Goal: Information Seeking & Learning: Compare options

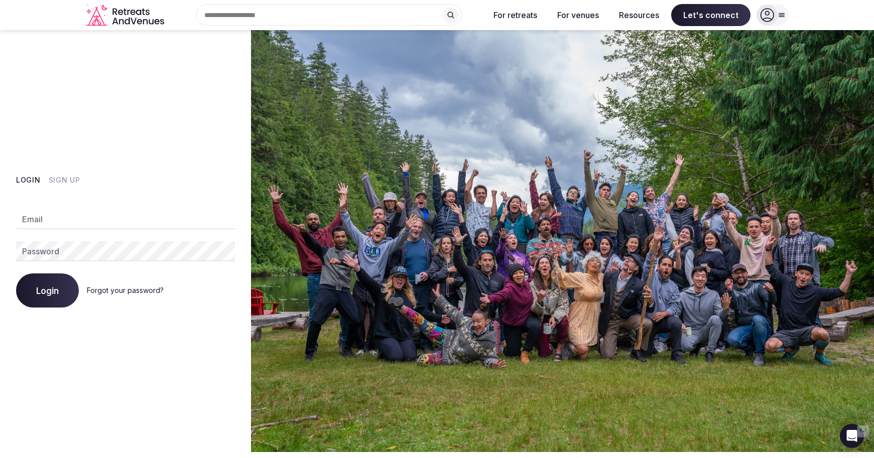
click at [65, 177] on button "Sign Up" at bounding box center [65, 180] width 32 height 10
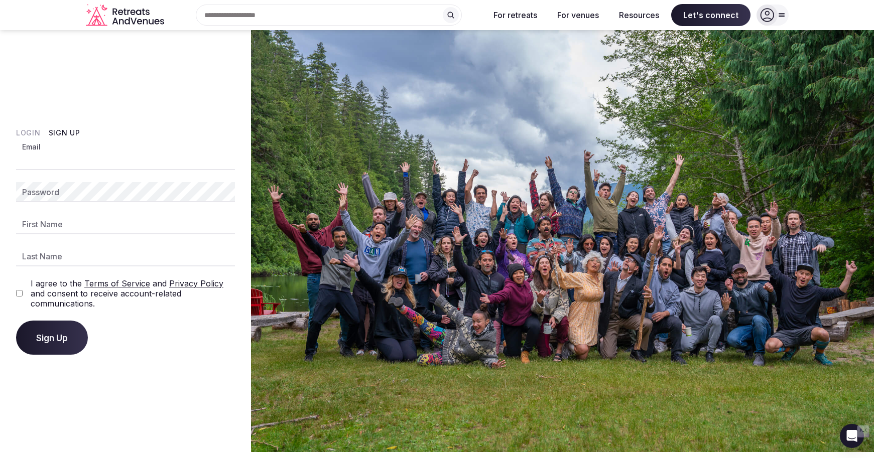
click at [38, 160] on input "Email" at bounding box center [125, 160] width 219 height 20
type input "**********"
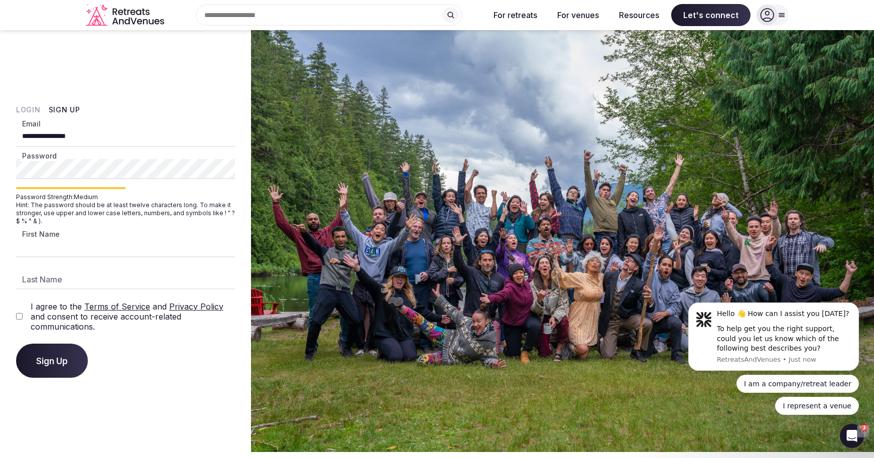
click at [56, 245] on input "First Name" at bounding box center [125, 247] width 219 height 20
type input "*********"
type input "******"
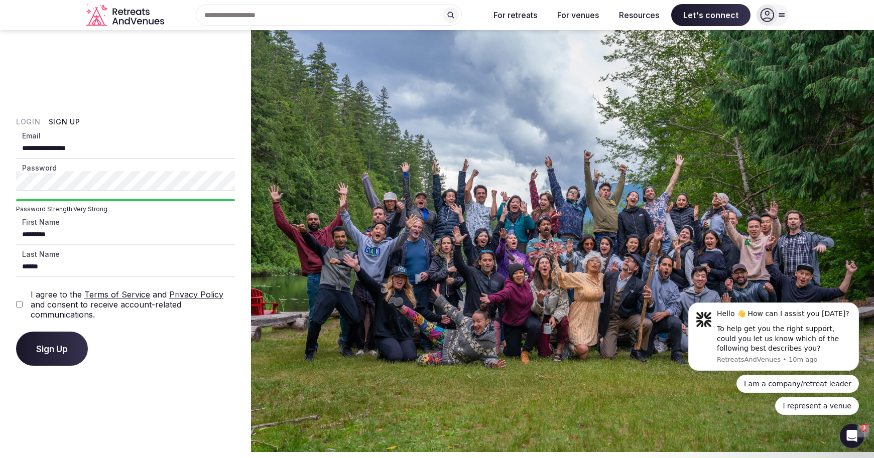
click at [766, 16] on icon at bounding box center [767, 15] width 14 height 14
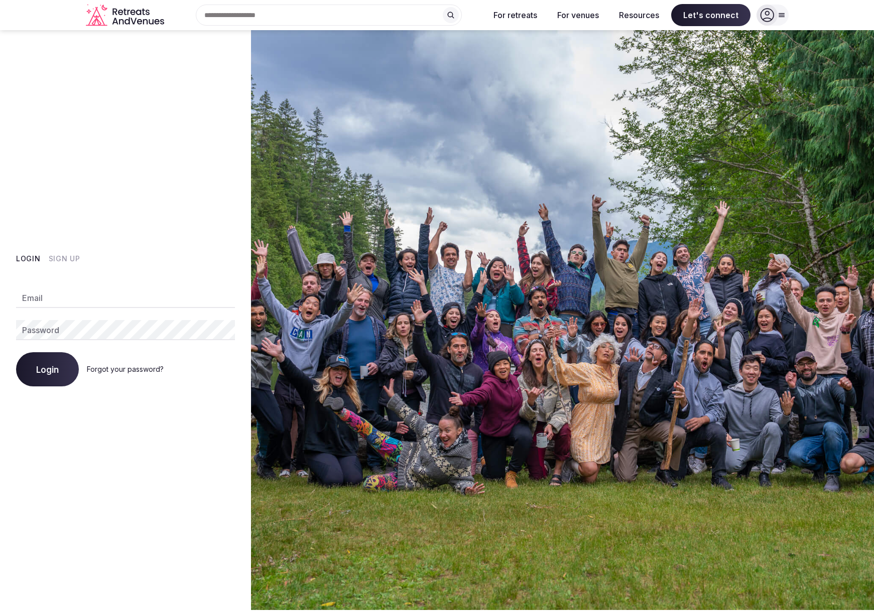
click at [336, 86] on img at bounding box center [562, 319] width 623 height 579
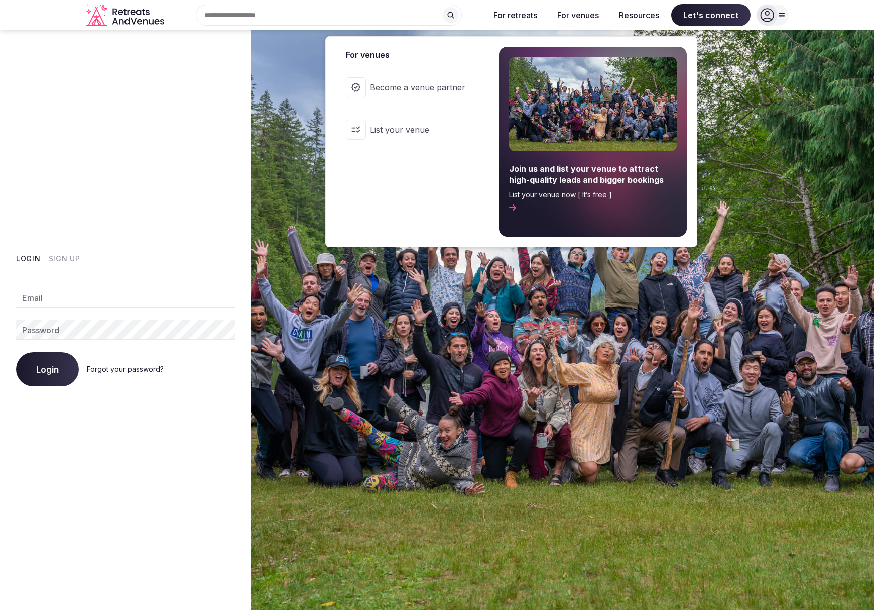
click at [407, 126] on span "List your venue" at bounding box center [417, 129] width 95 height 11
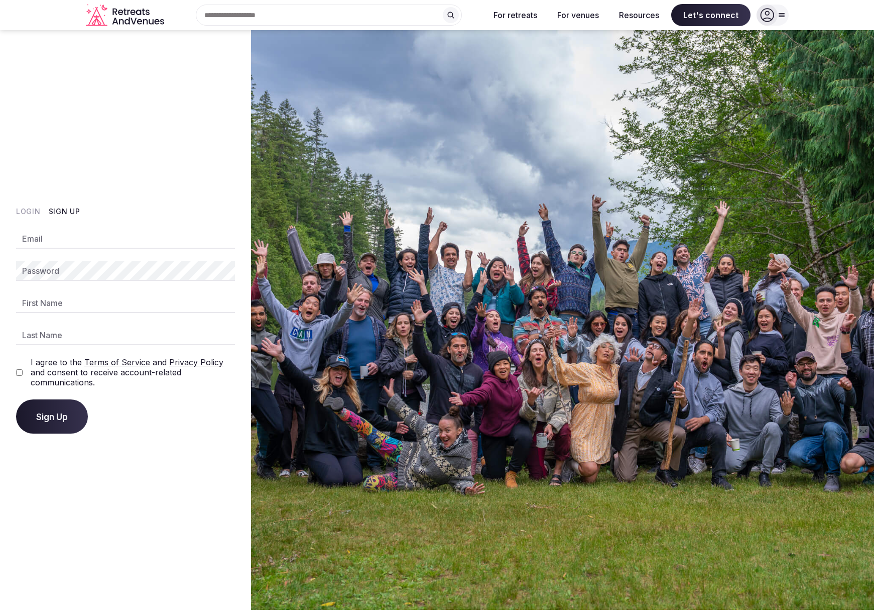
click at [46, 240] on input "Email" at bounding box center [125, 238] width 219 height 20
type input "**********"
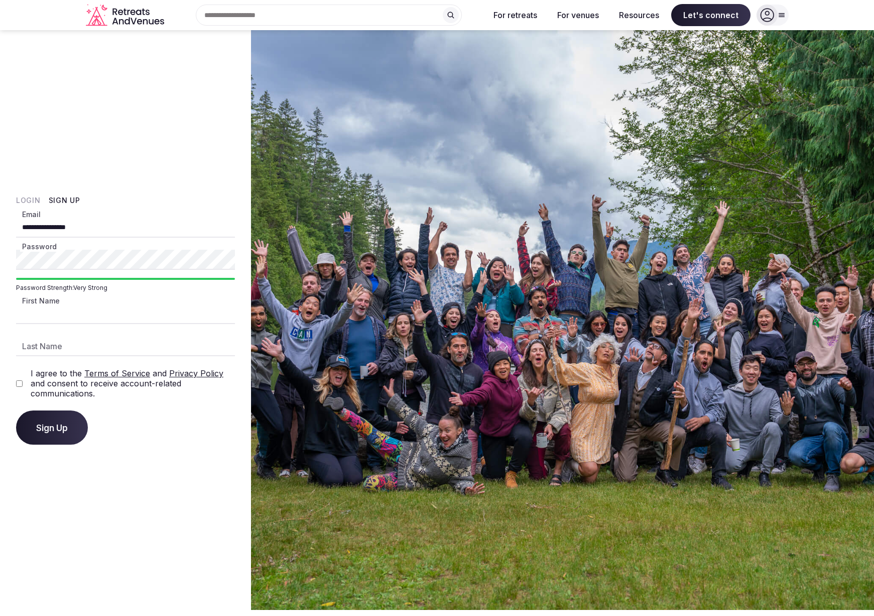
type input "*********"
type input "******"
click at [118, 411] on div "Sign Up" at bounding box center [125, 427] width 219 height 34
click at [32, 384] on label "I agree to the Terms of Service and Privacy Policy and consent to receive accou…" at bounding box center [133, 383] width 204 height 30
click at [52, 418] on button "Sign Up" at bounding box center [52, 427] width 72 height 34
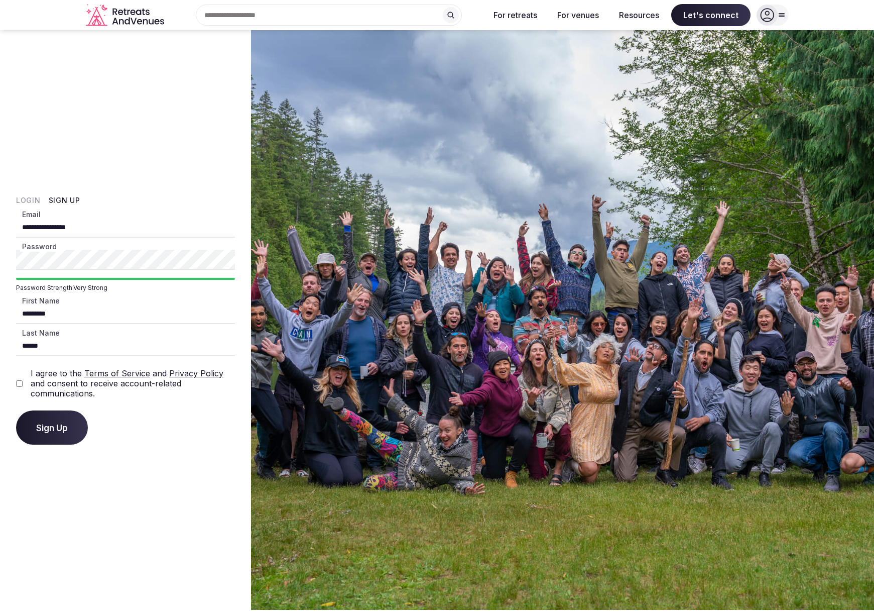
click at [63, 430] on span "Sign Up" at bounding box center [52, 427] width 32 height 10
click at [789, 13] on div "Search Popular Destinations Toscana, Italy Riviera Maya, Mexico Indonesia, Bali…" at bounding box center [437, 15] width 874 height 30
click at [782, 14] on icon at bounding box center [782, 16] width 6 height 4
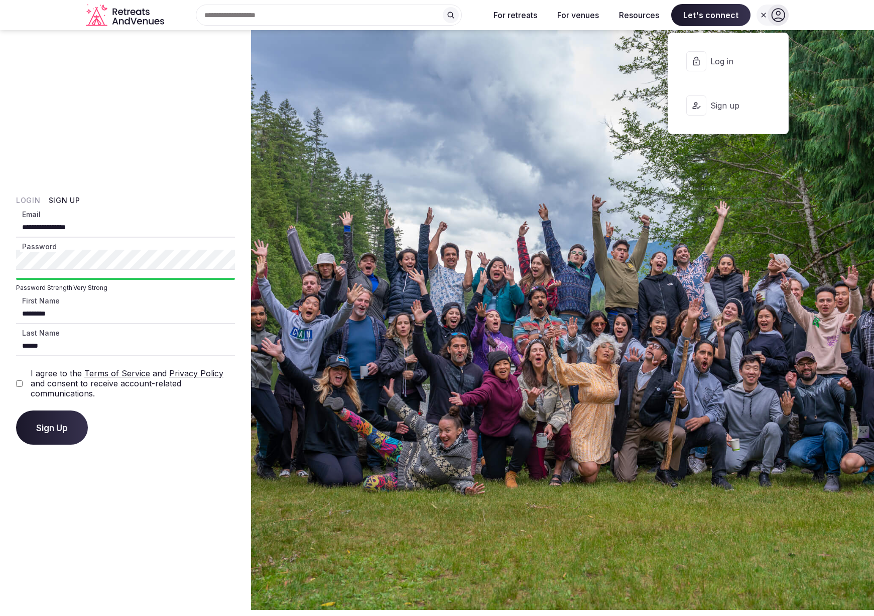
click at [730, 58] on span "Log in" at bounding box center [734, 61] width 48 height 11
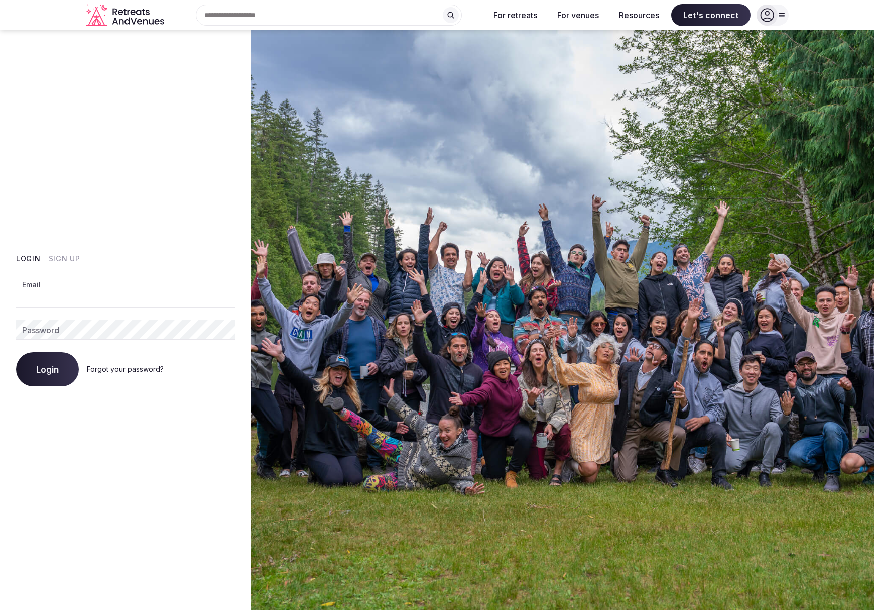
click at [51, 291] on input "Email" at bounding box center [125, 298] width 219 height 20
type input "**********"
click at [16, 352] on button "Login" at bounding box center [47, 369] width 63 height 34
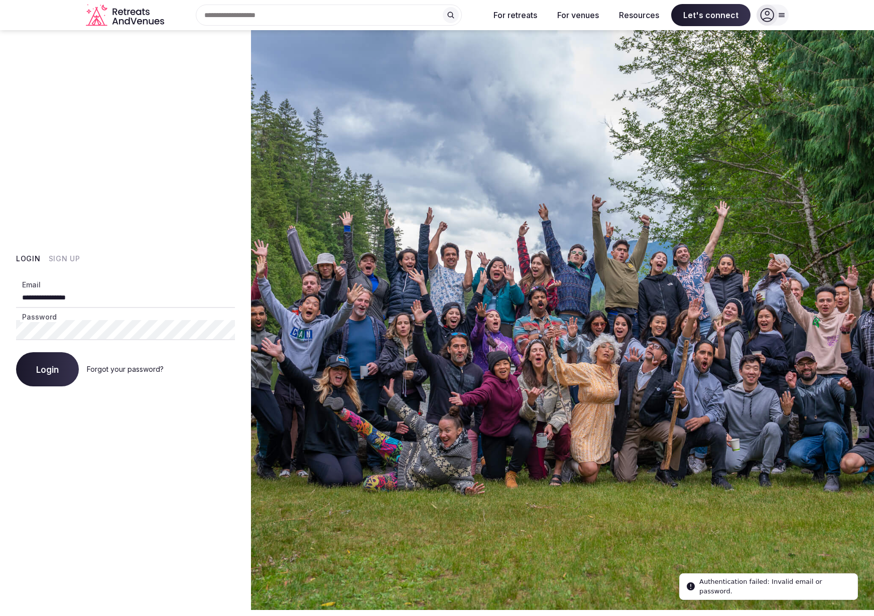
click at [767, 582] on div "Authentication failed: Invalid email or password." at bounding box center [774, 586] width 150 height 20
click at [138, 367] on link "Forgot your password?" at bounding box center [125, 369] width 77 height 9
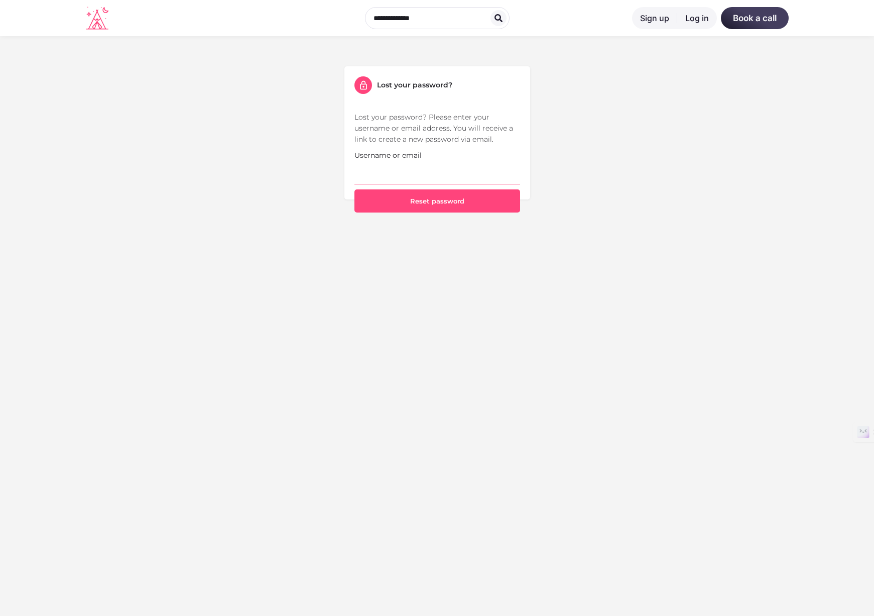
click at [381, 176] on input "Username or email" at bounding box center [437, 173] width 166 height 24
type input "**********"
click at [432, 198] on button "Reset password" at bounding box center [437, 200] width 166 height 23
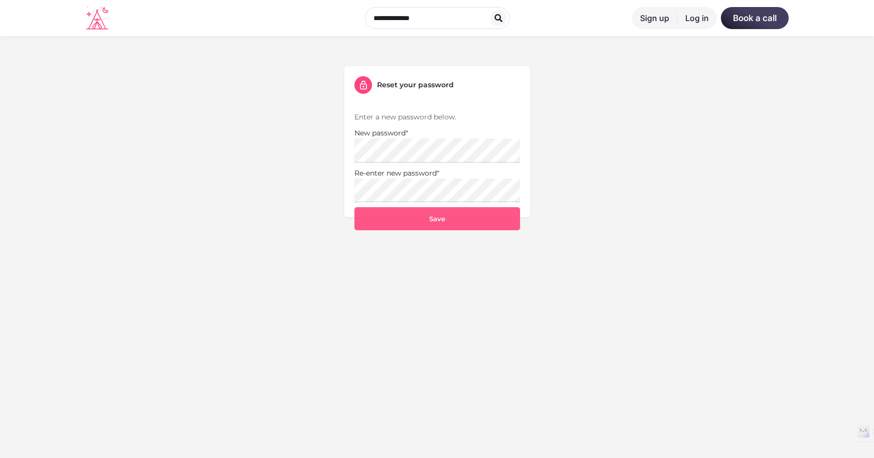
click at [423, 216] on button "Save" at bounding box center [437, 218] width 166 height 23
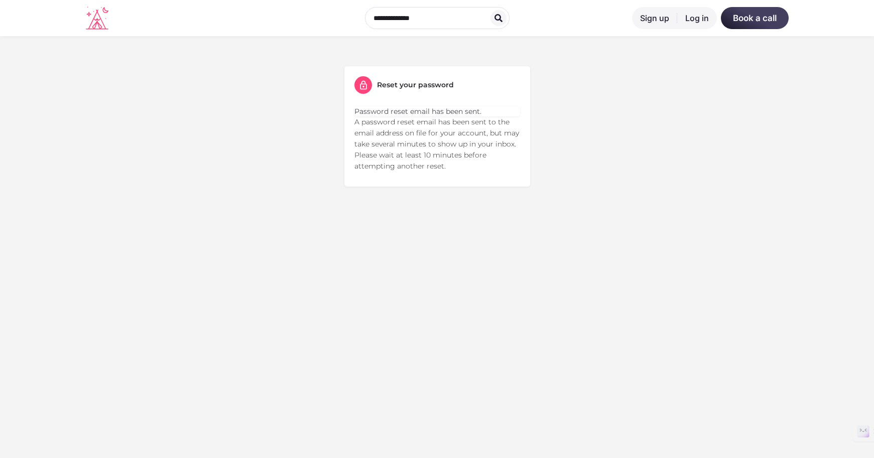
click at [699, 20] on link "Log in" at bounding box center [697, 18] width 40 height 22
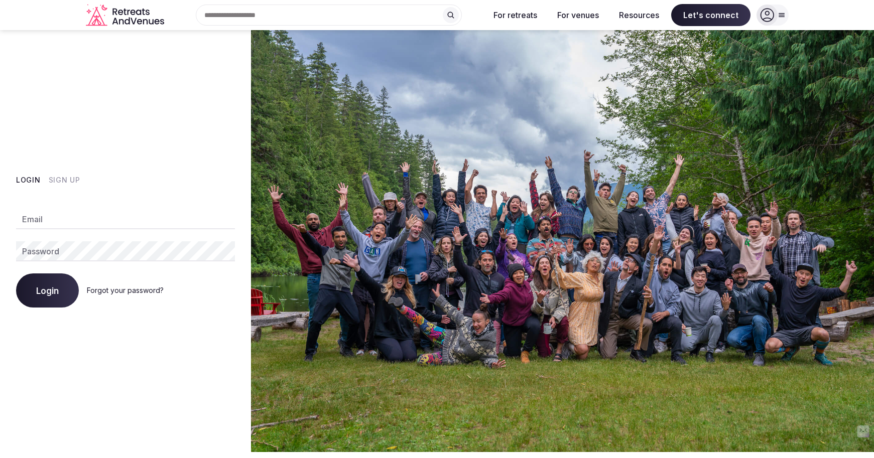
click at [128, 214] on input "Email" at bounding box center [125, 219] width 219 height 20
type input "**********"
click at [68, 287] on button "Login" at bounding box center [47, 291] width 63 height 34
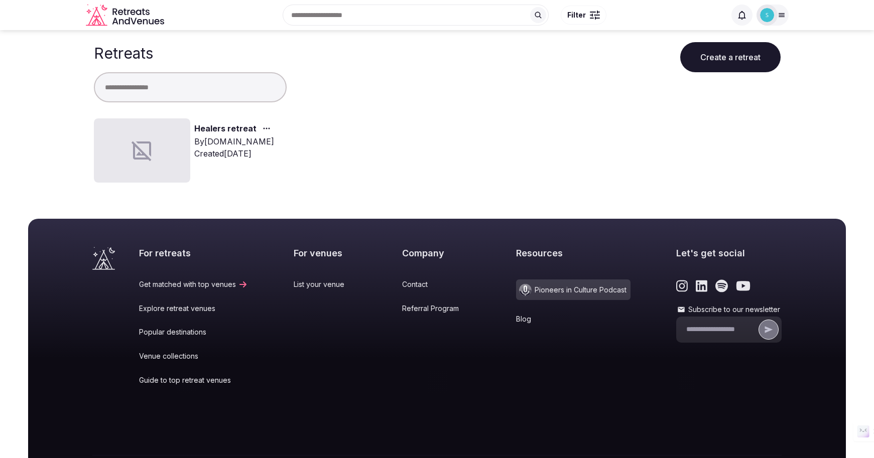
click at [316, 286] on link "List your venue" at bounding box center [325, 285] width 63 height 10
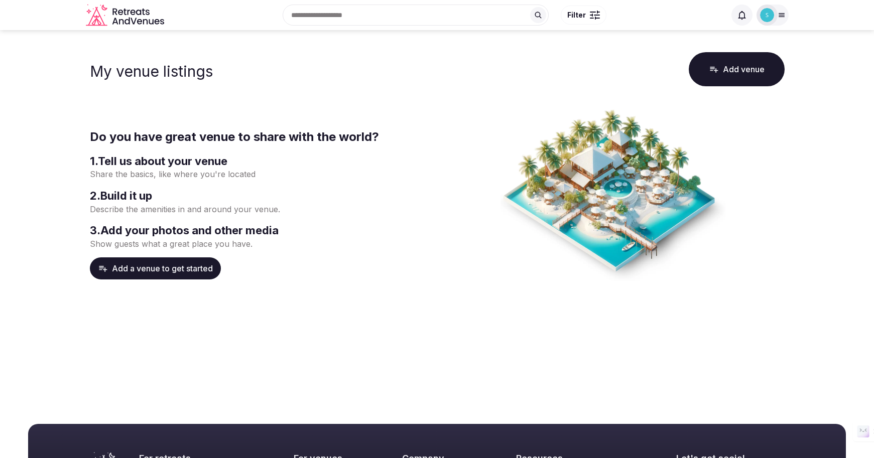
click at [143, 21] on icon "Retreats and Venues company logo" at bounding box center [140, 22] width 5 height 6
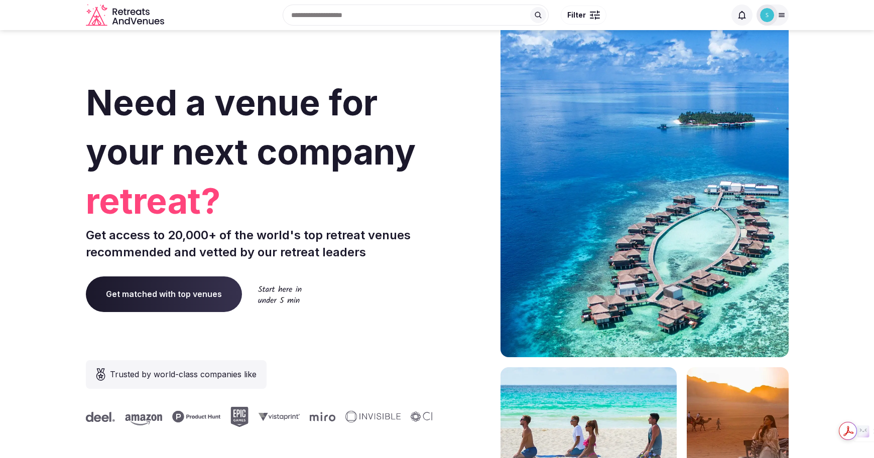
click at [211, 291] on span "Get matched with top venues" at bounding box center [164, 294] width 156 height 35
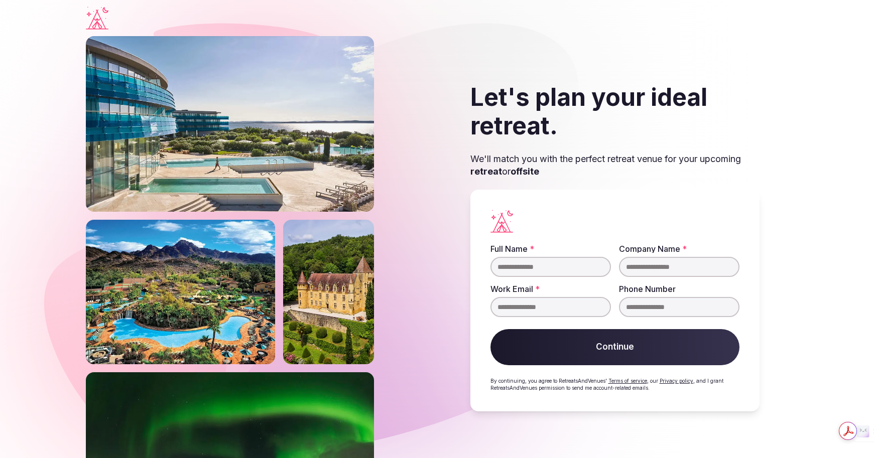
click at [418, 172] on div "Let's plan your ideal retreat. We'll match you with the perfect retreat venue f…" at bounding box center [437, 247] width 703 height 422
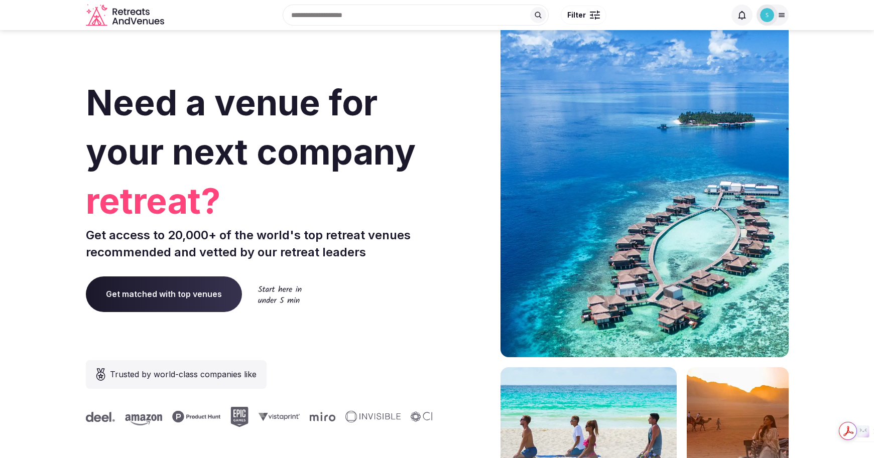
click at [575, 19] on span "Filter" at bounding box center [576, 15] width 19 height 10
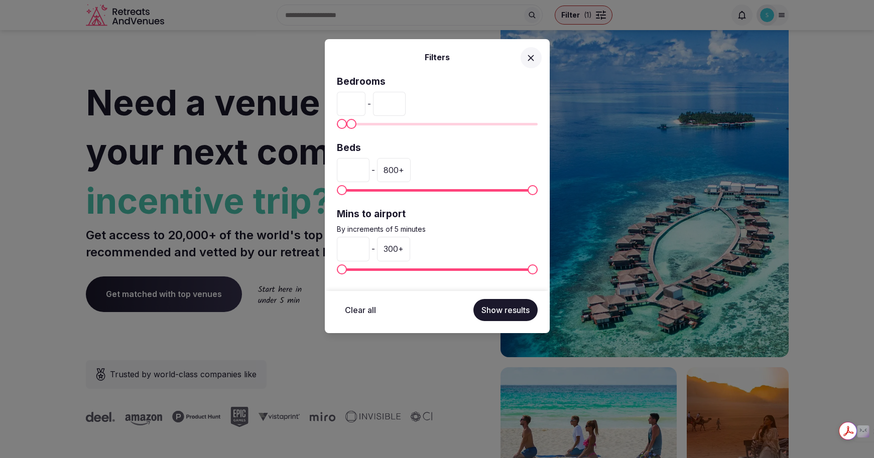
type input "**"
click at [346, 128] on span "Maximum" at bounding box center [351, 124] width 10 height 10
type input "**"
click at [344, 190] on span "Minimum" at bounding box center [349, 190] width 10 height 10
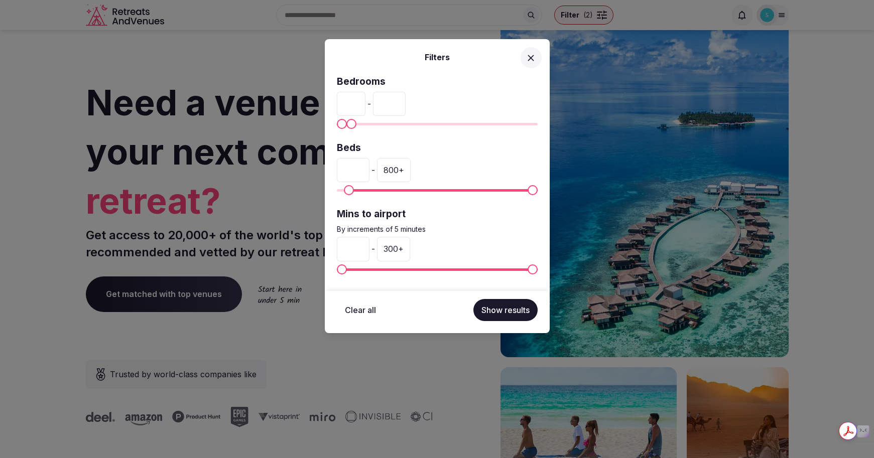
click at [404, 251] on div "300 +" at bounding box center [393, 249] width 33 height 24
click at [407, 251] on input "***" at bounding box center [393, 249] width 33 height 24
click at [398, 252] on input "***" at bounding box center [393, 249] width 33 height 24
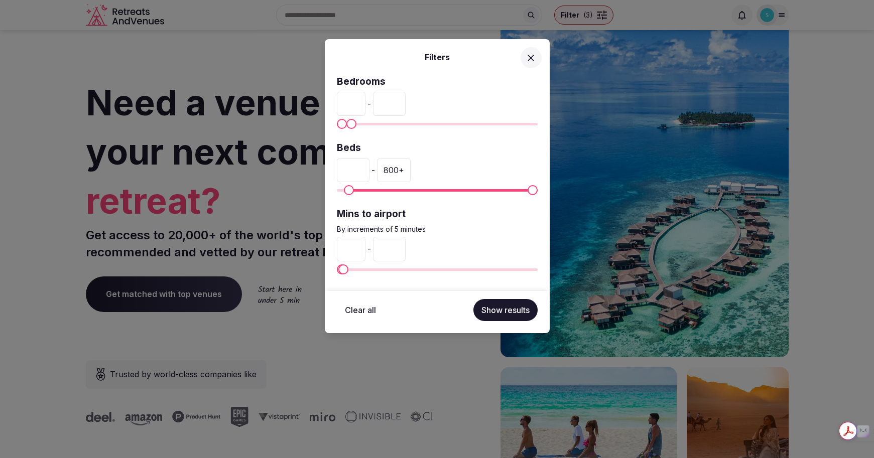
type input "**"
click at [446, 269] on span at bounding box center [437, 270] width 201 height 3
click at [509, 306] on button "Show results" at bounding box center [505, 310] width 64 height 22
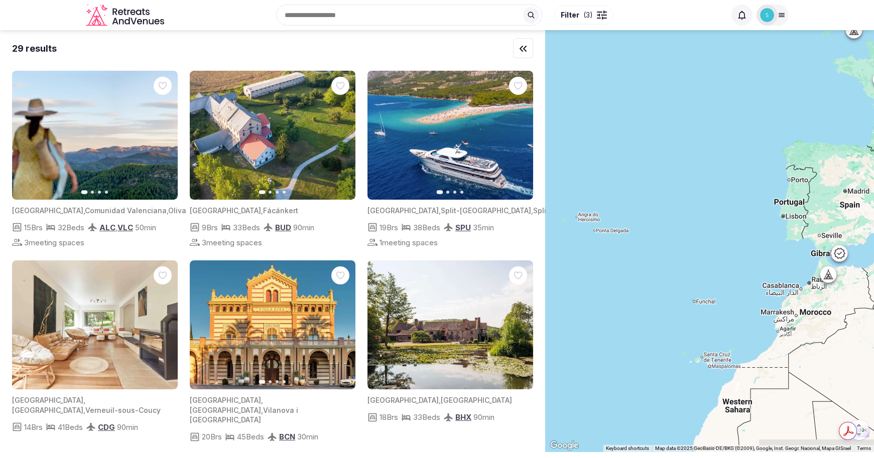
drag, startPoint x: 595, startPoint y: 205, endPoint x: 865, endPoint y: 161, distance: 273.8
click at [865, 161] on div at bounding box center [709, 241] width 329 height 422
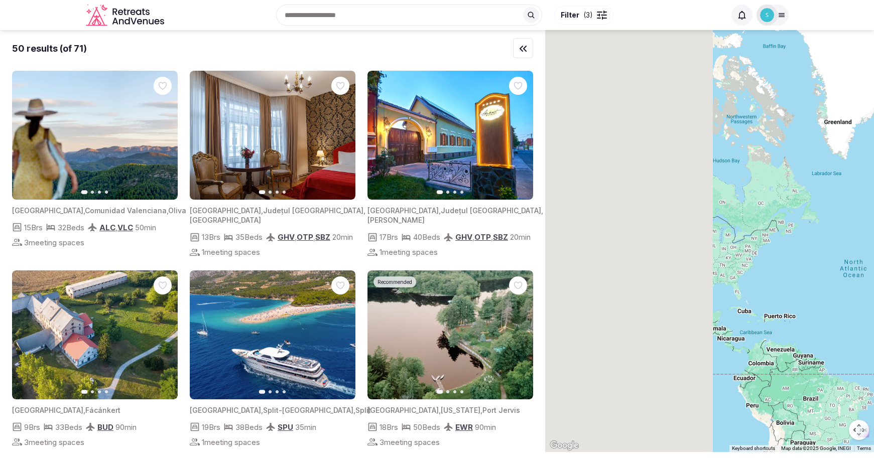
drag, startPoint x: 624, startPoint y: 250, endPoint x: 831, endPoint y: 250, distance: 207.9
click at [831, 250] on div at bounding box center [709, 241] width 329 height 422
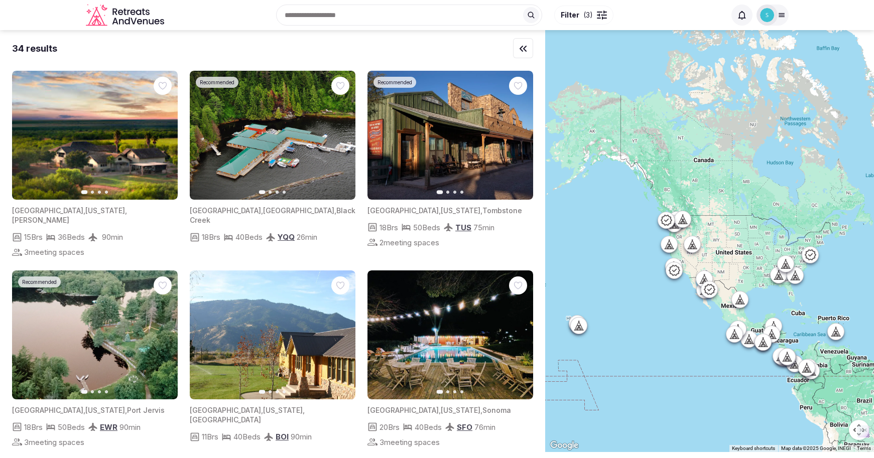
drag, startPoint x: 651, startPoint y: 252, endPoint x: 676, endPoint y: 255, distance: 24.7
click at [676, 255] on div at bounding box center [709, 241] width 329 height 422
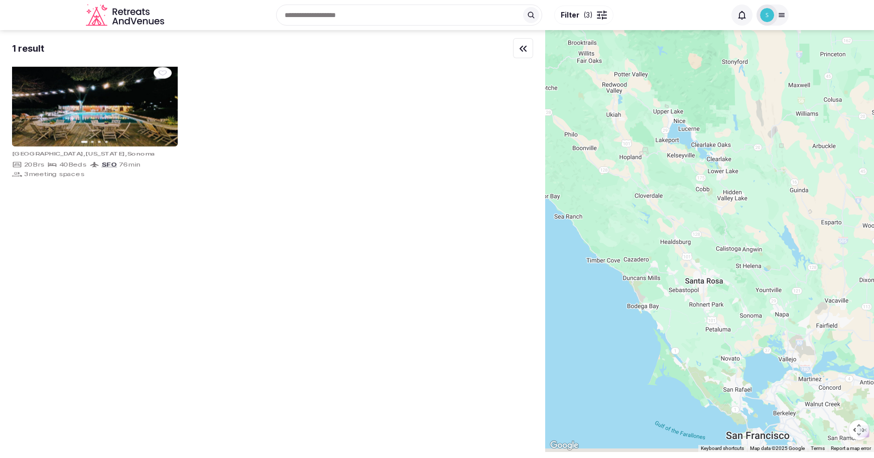
drag, startPoint x: 659, startPoint y: 259, endPoint x: 744, endPoint y: 127, distance: 156.8
click at [744, 127] on div at bounding box center [709, 241] width 329 height 422
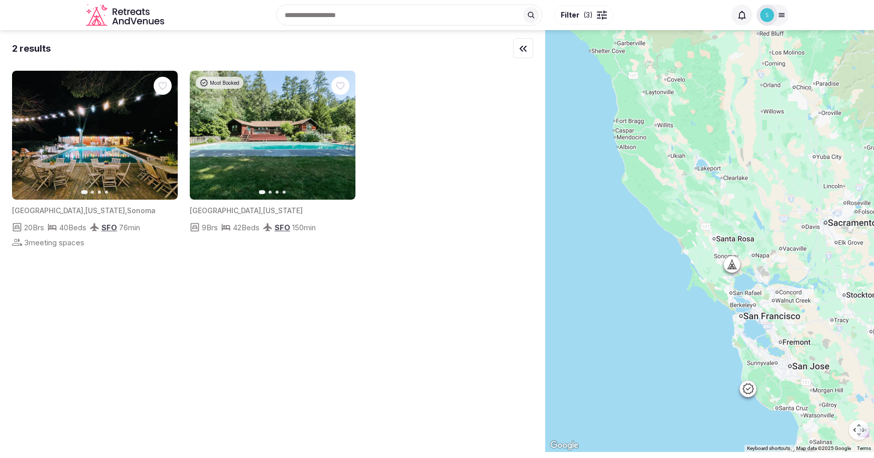
click at [736, 265] on icon at bounding box center [732, 265] width 10 height 10
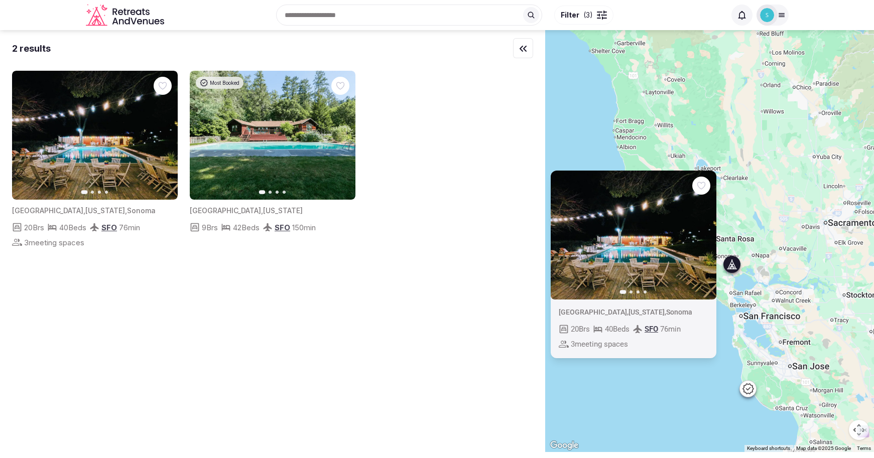
click at [628, 267] on img at bounding box center [633, 235] width 166 height 129
click at [604, 261] on img at bounding box center [633, 235] width 166 height 129
click at [6, 160] on div "2 results Previous slide Next slide United States , California , Sonoma 20 Brs …" at bounding box center [272, 240] width 545 height 421
click at [70, 159] on img at bounding box center [95, 135] width 166 height 129
click at [32, 226] on span "20 Brs" at bounding box center [34, 227] width 20 height 11
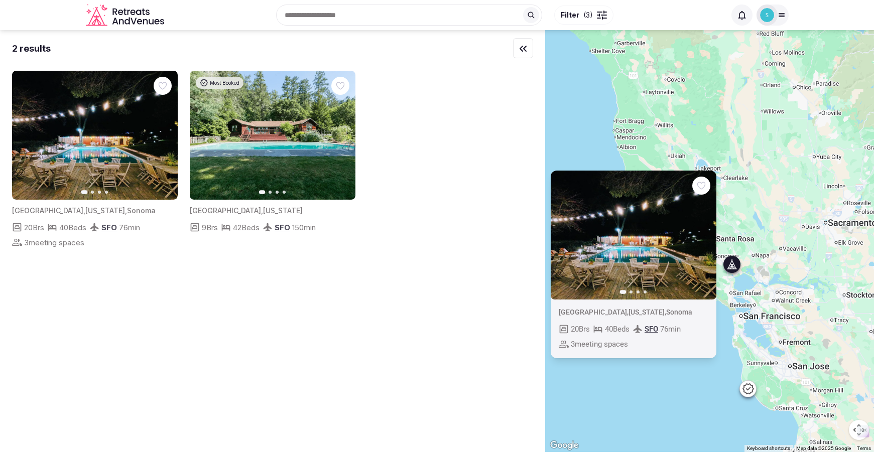
click at [44, 207] on span "United States" at bounding box center [47, 210] width 71 height 9
click at [56, 245] on span "3 meeting spaces" at bounding box center [54, 242] width 60 height 11
click at [165, 133] on icon "button" at bounding box center [164, 136] width 8 height 8
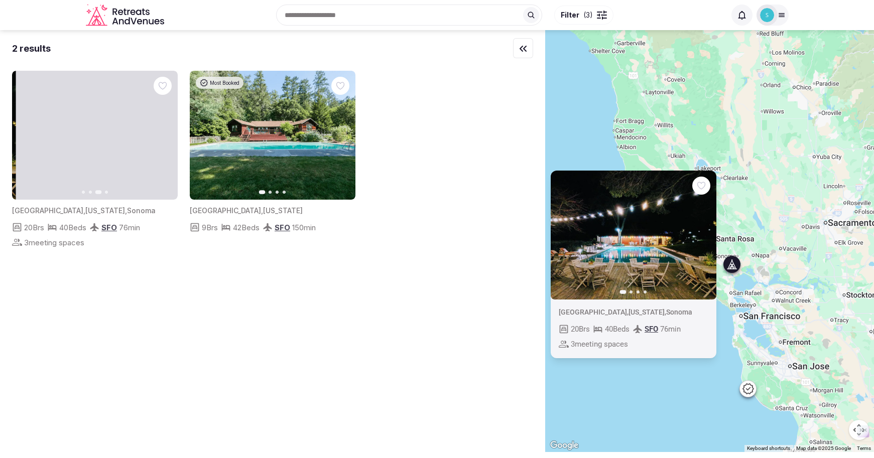
click at [102, 157] on img at bounding box center [99, 135] width 166 height 129
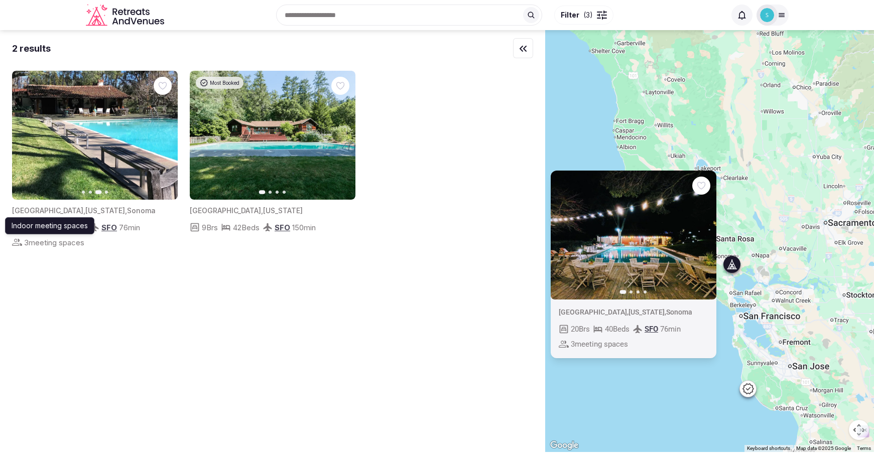
click at [53, 243] on span "3 meeting spaces" at bounding box center [54, 242] width 60 height 11
click at [56, 225] on icon at bounding box center [52, 227] width 10 height 10
click at [37, 227] on span "20 Brs" at bounding box center [34, 227] width 20 height 11
click at [85, 177] on img at bounding box center [95, 135] width 166 height 129
click at [161, 132] on icon "button" at bounding box center [164, 136] width 8 height 8
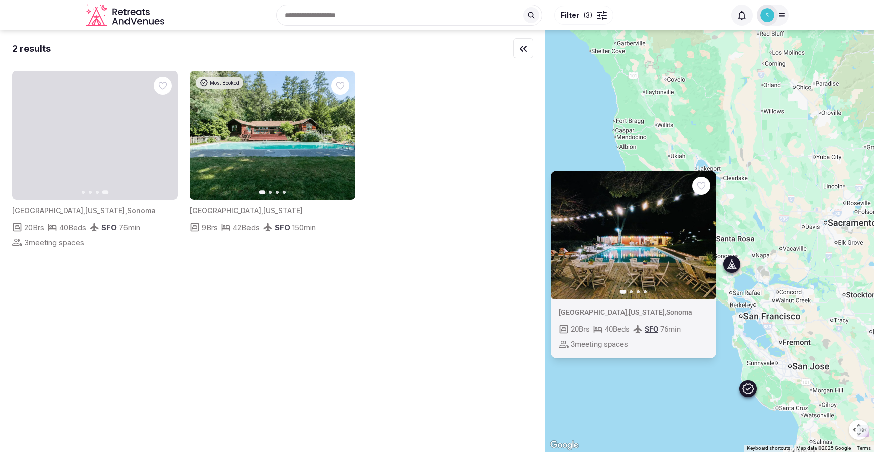
click at [304, 150] on img at bounding box center [273, 135] width 166 height 129
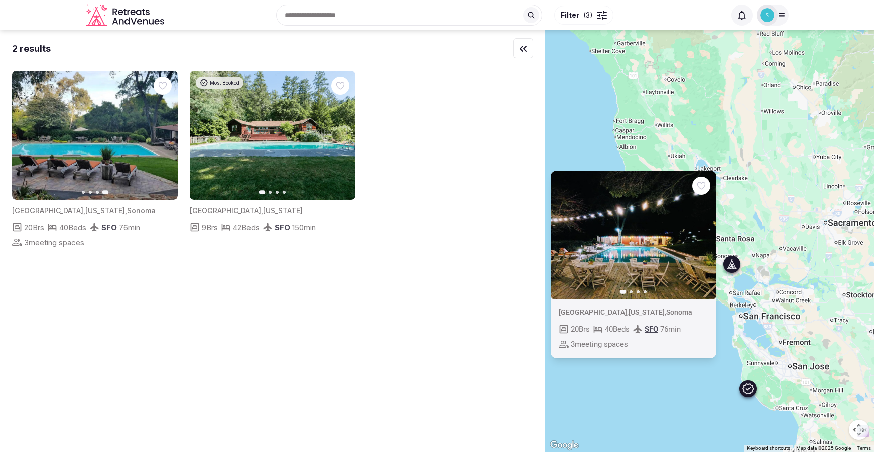
click at [225, 84] on span "Most Booked" at bounding box center [225, 82] width 30 height 7
click at [273, 145] on img at bounding box center [273, 135] width 166 height 129
click at [337, 134] on icon "button" at bounding box center [341, 136] width 8 height 8
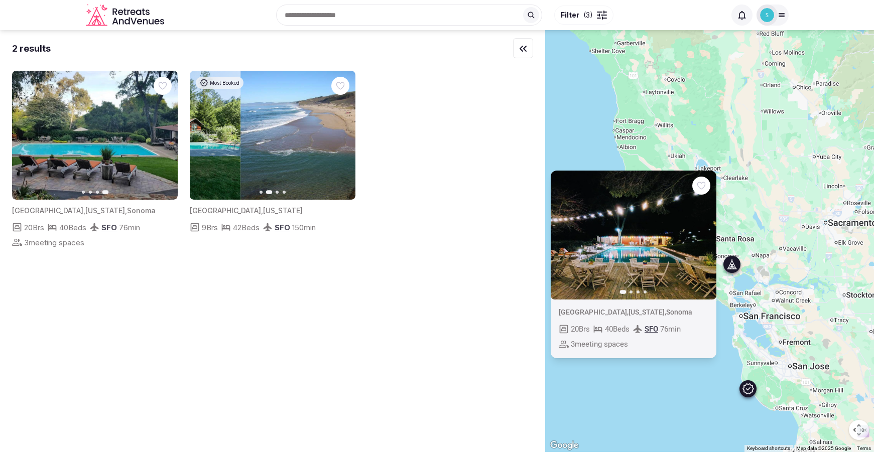
click at [337, 134] on icon "button" at bounding box center [341, 136] width 8 height 8
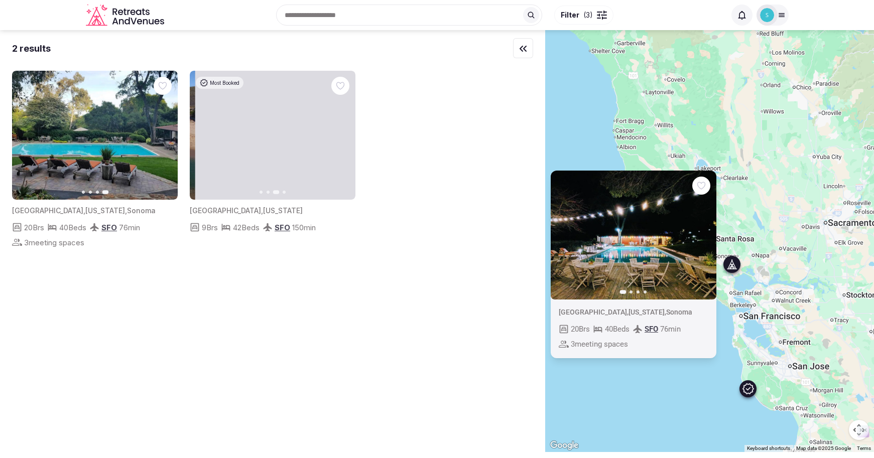
click at [337, 134] on icon "button" at bounding box center [341, 136] width 8 height 8
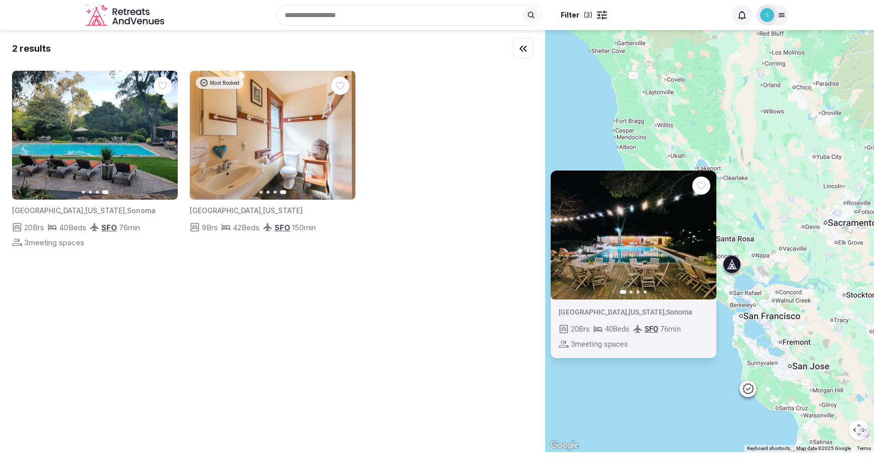
click at [628, 311] on span "California" at bounding box center [646, 312] width 36 height 8
click at [612, 283] on img at bounding box center [633, 235] width 166 height 129
click at [527, 54] on icon "button" at bounding box center [523, 49] width 12 height 12
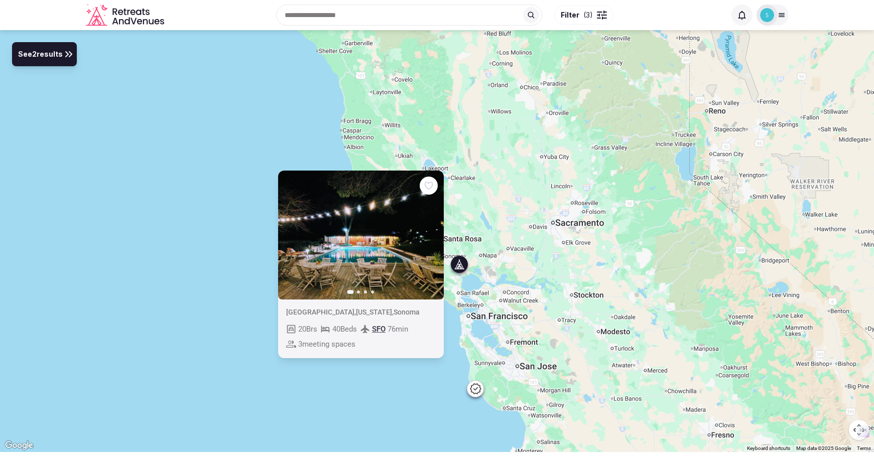
click at [134, 21] on icon "Retreats and Venues company logo" at bounding box center [126, 15] width 80 height 23
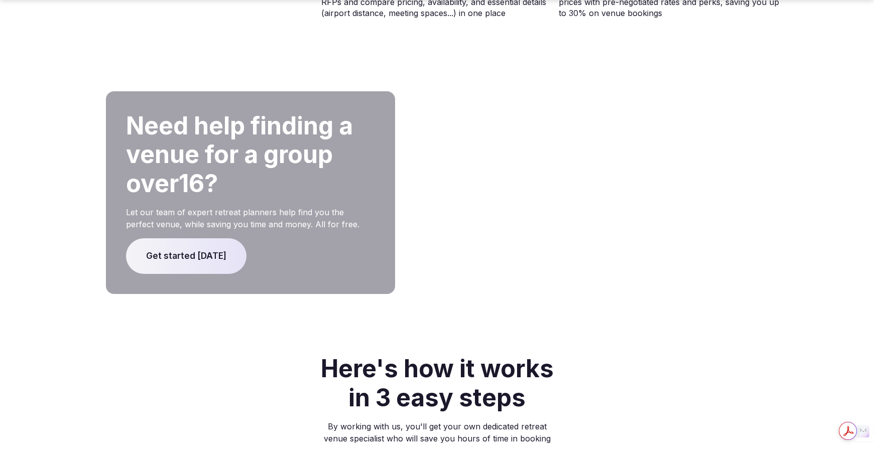
scroll to position [2134, 0]
